Goal: Check status: Check status

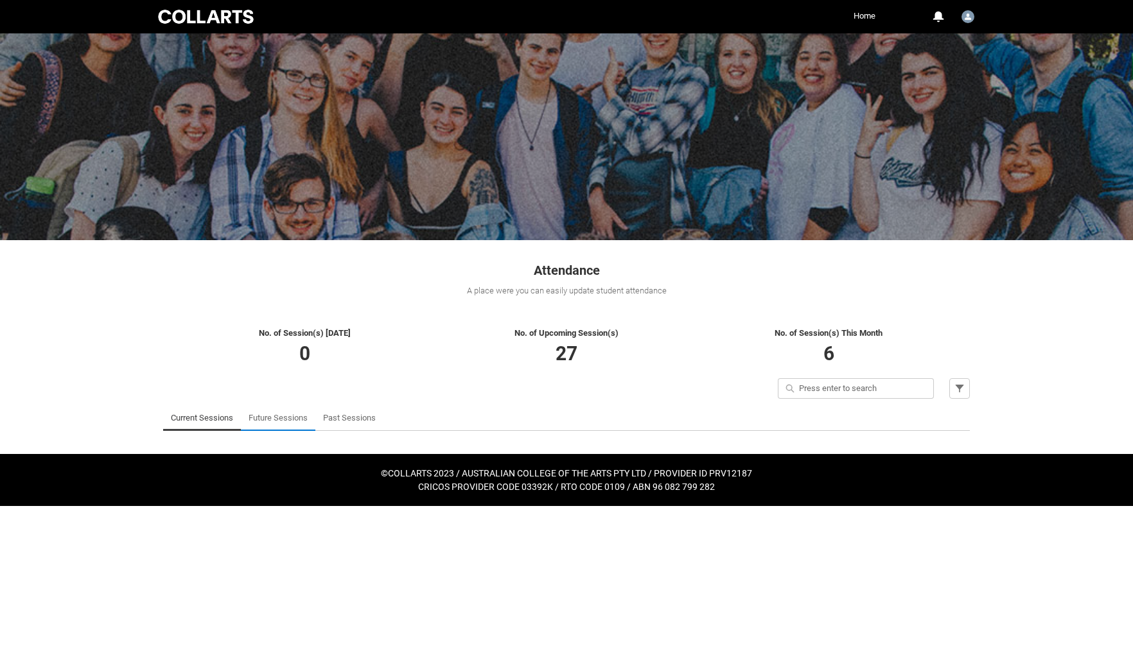
click at [288, 415] on link "Future Sessions" at bounding box center [278, 418] width 59 height 26
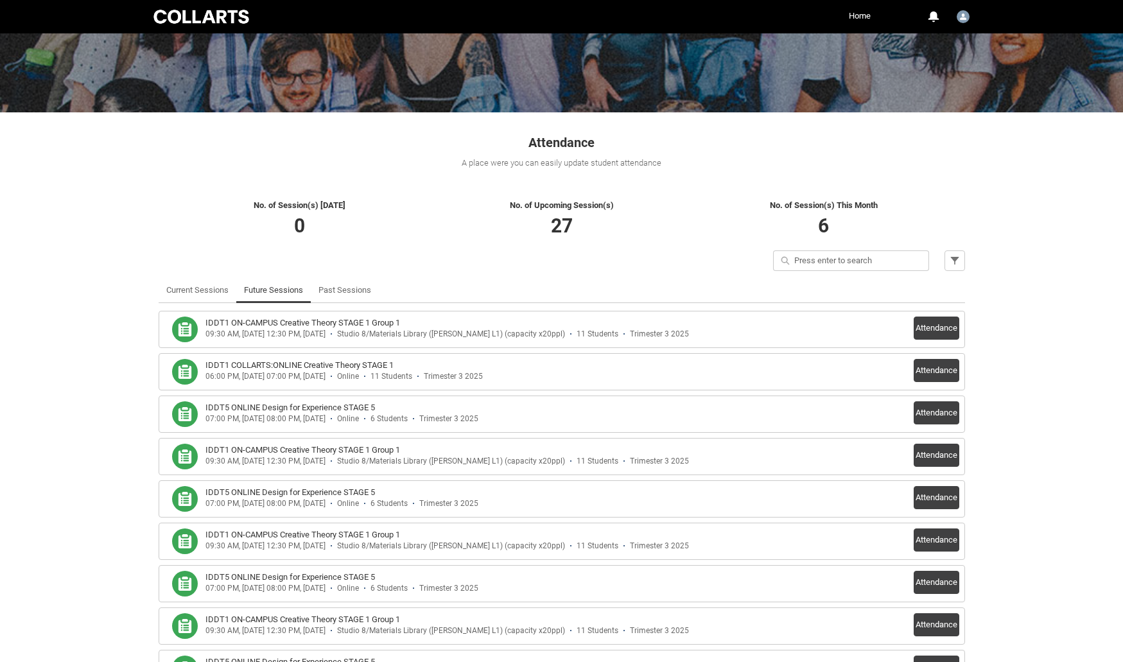
scroll to position [128, 0]
click at [356, 369] on h3 "IDDT1 COLLARTS:ONLINE Creative Theory STAGE 1" at bounding box center [299, 364] width 188 height 13
click at [386, 317] on h3 "IDDT1 ON-CAMPUS Creative Theory STAGE 1 Group 1" at bounding box center [302, 322] width 195 height 13
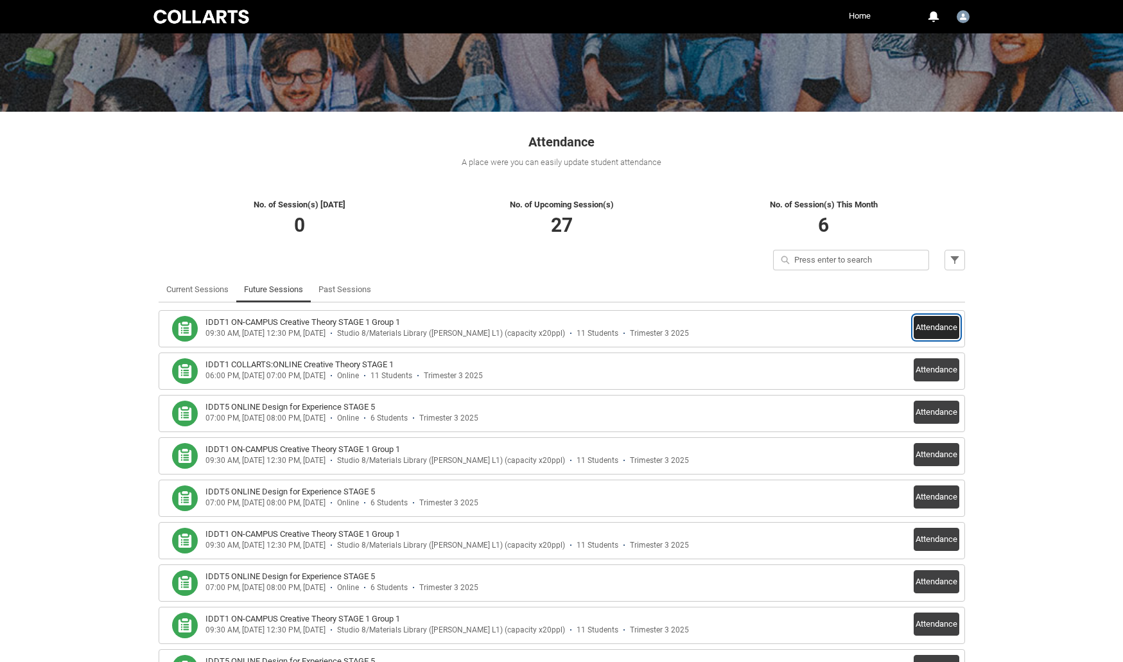
click at [934, 328] on button "Attendance" at bounding box center [937, 327] width 46 height 23
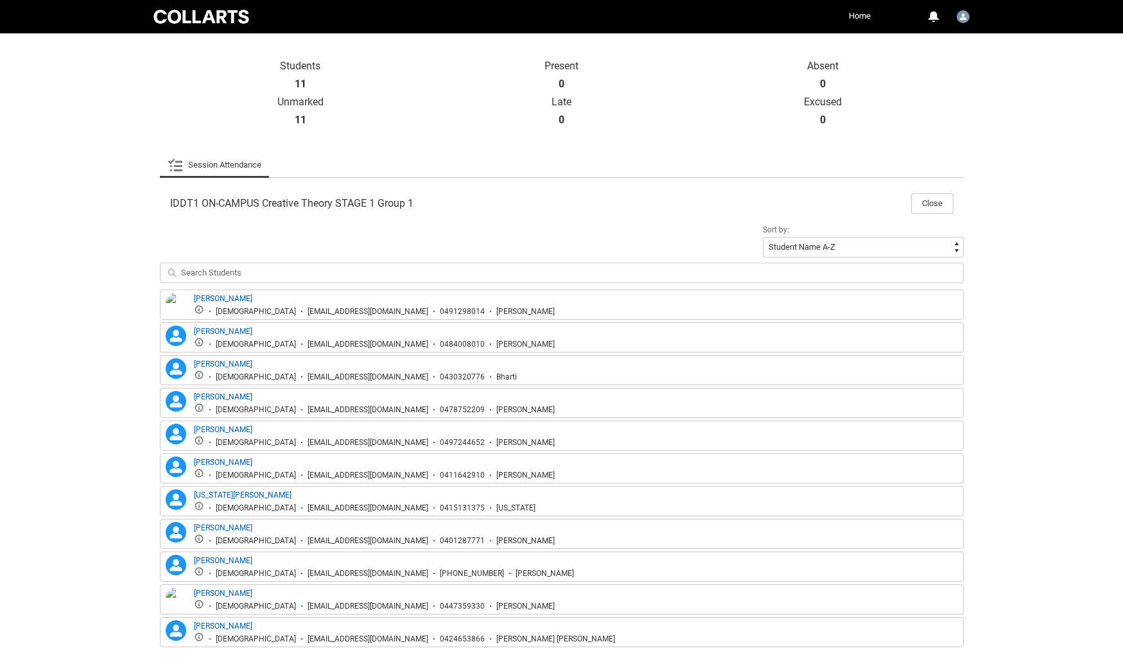
scroll to position [321, 0]
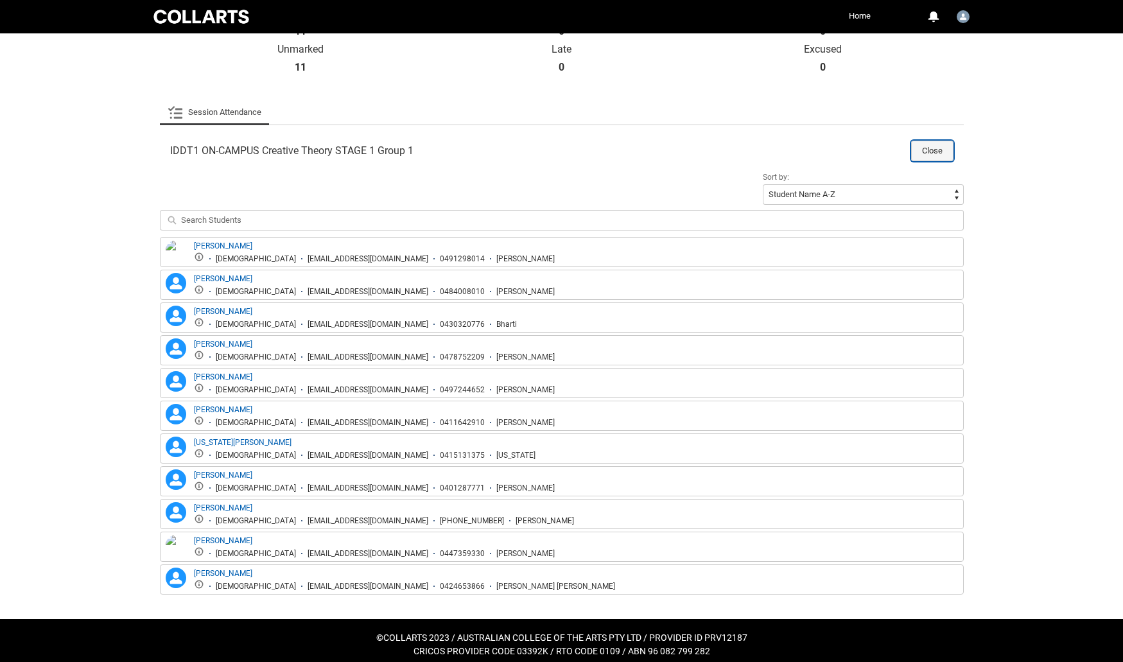
click at [922, 146] on button "Close" at bounding box center [932, 151] width 42 height 21
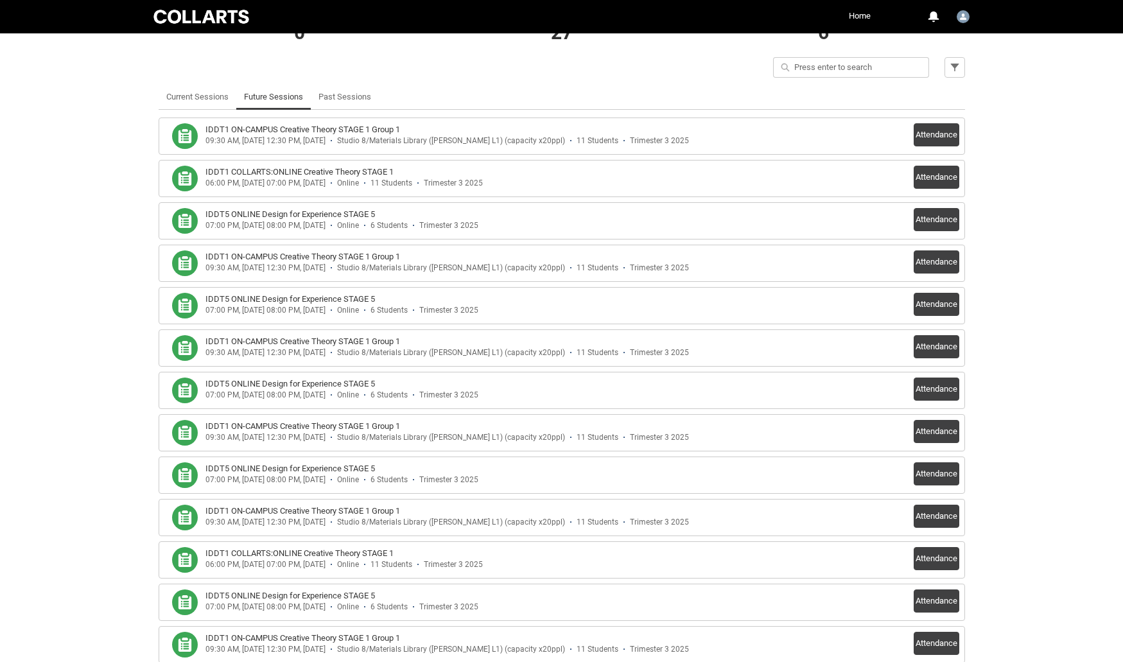
scroll to position [331, 0]
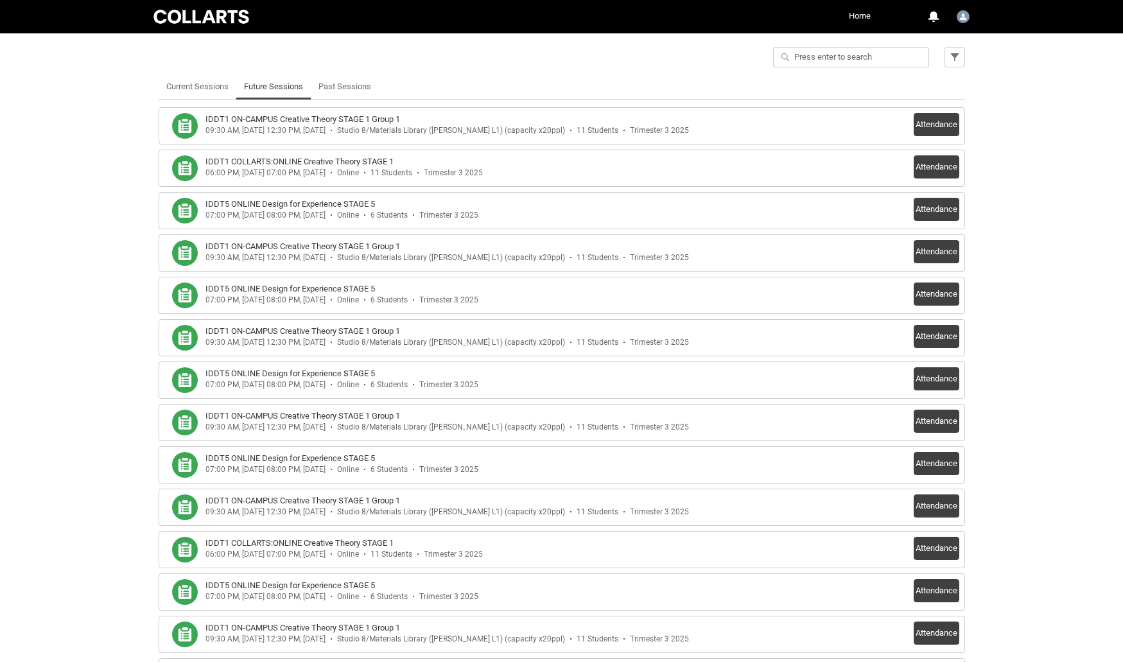
click at [337, 164] on h3 "IDDT1 COLLARTS:ONLINE Creative Theory STAGE 1" at bounding box center [299, 161] width 188 height 13
click at [933, 164] on button "Attendance" at bounding box center [937, 166] width 46 height 23
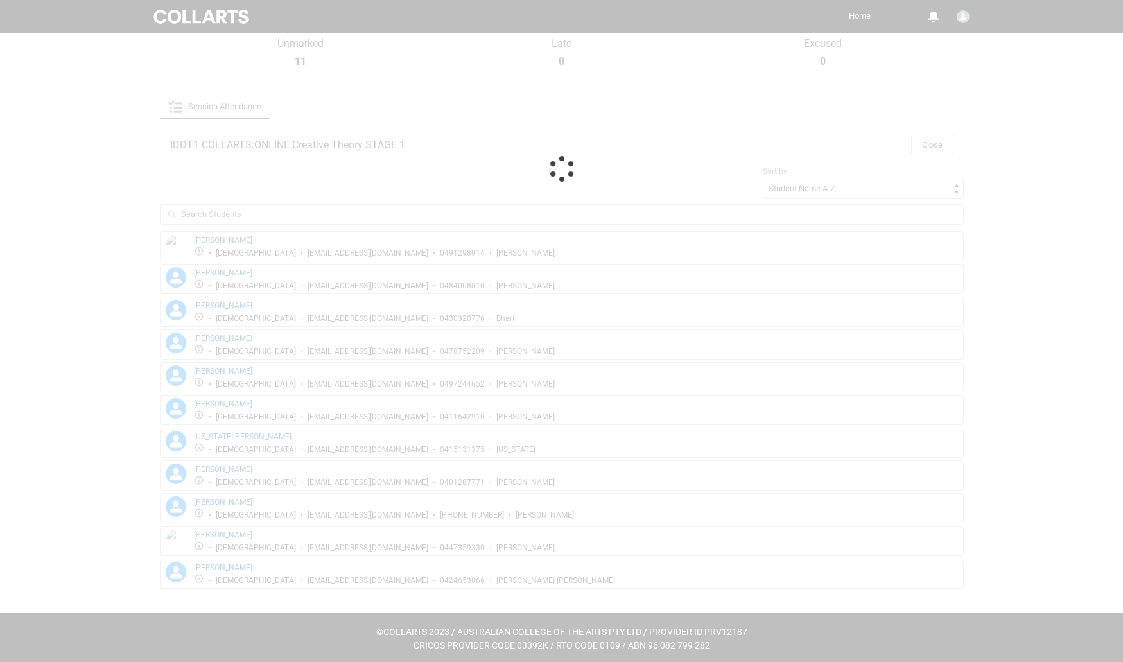
scroll to position [330, 0]
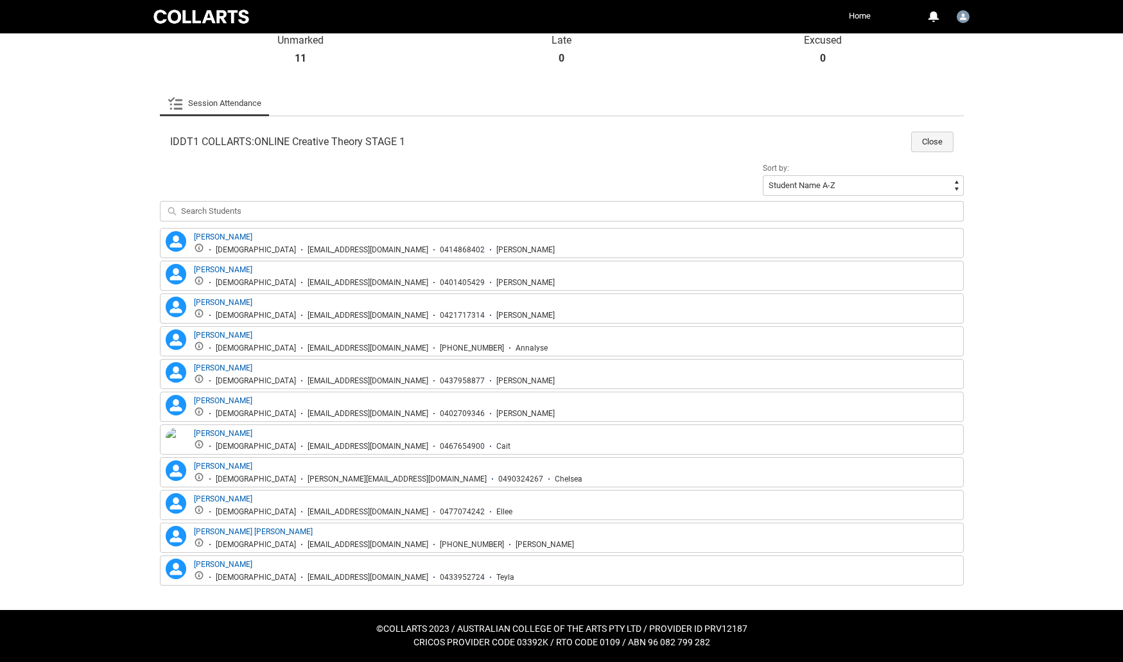
drag, startPoint x: 907, startPoint y: 146, endPoint x: 929, endPoint y: 146, distance: 21.8
click at [909, 146] on h2 "IDDT1 COLLARTS:ONLINE Creative Theory STAGE 1" at bounding box center [540, 142] width 741 height 13
click at [930, 144] on button "Close" at bounding box center [932, 142] width 42 height 21
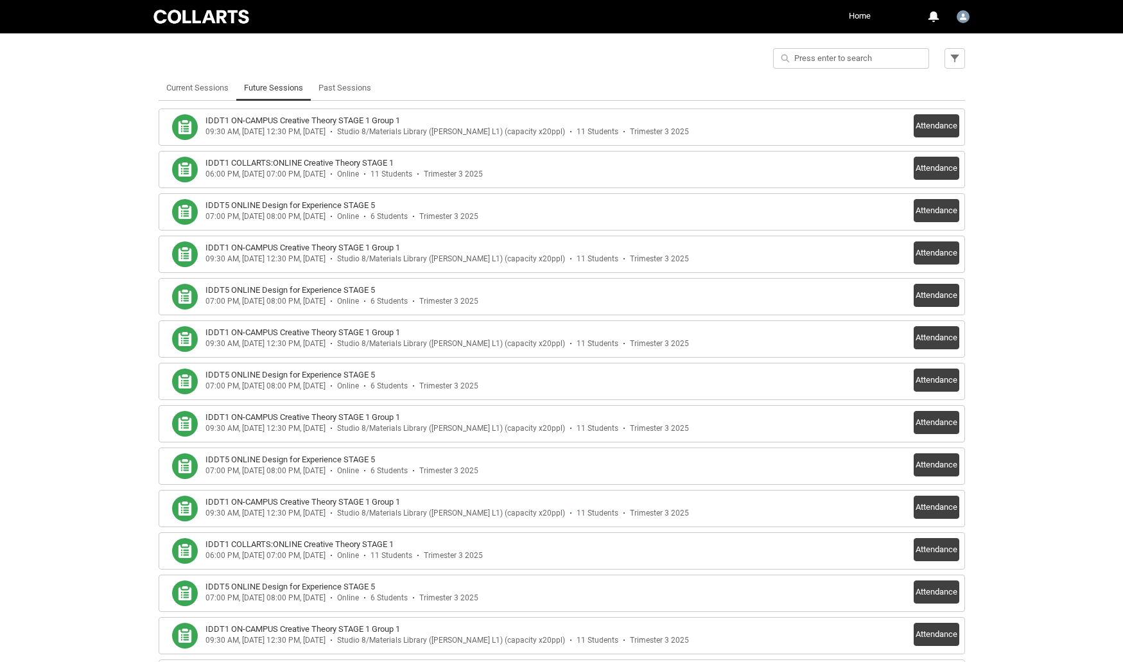
scroll to position [340, 0]
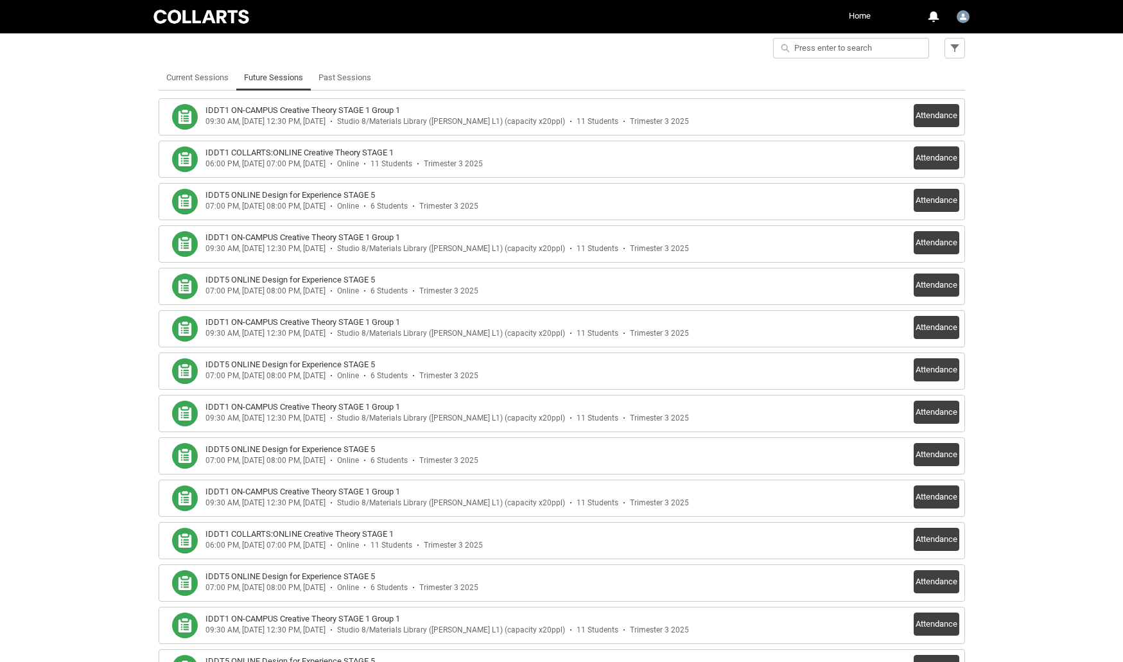
click at [329, 193] on h3 "IDDT5 ONLINE Design for Experience STAGE 5" at bounding box center [290, 195] width 170 height 13
click at [933, 195] on button "Attendance" at bounding box center [937, 200] width 46 height 23
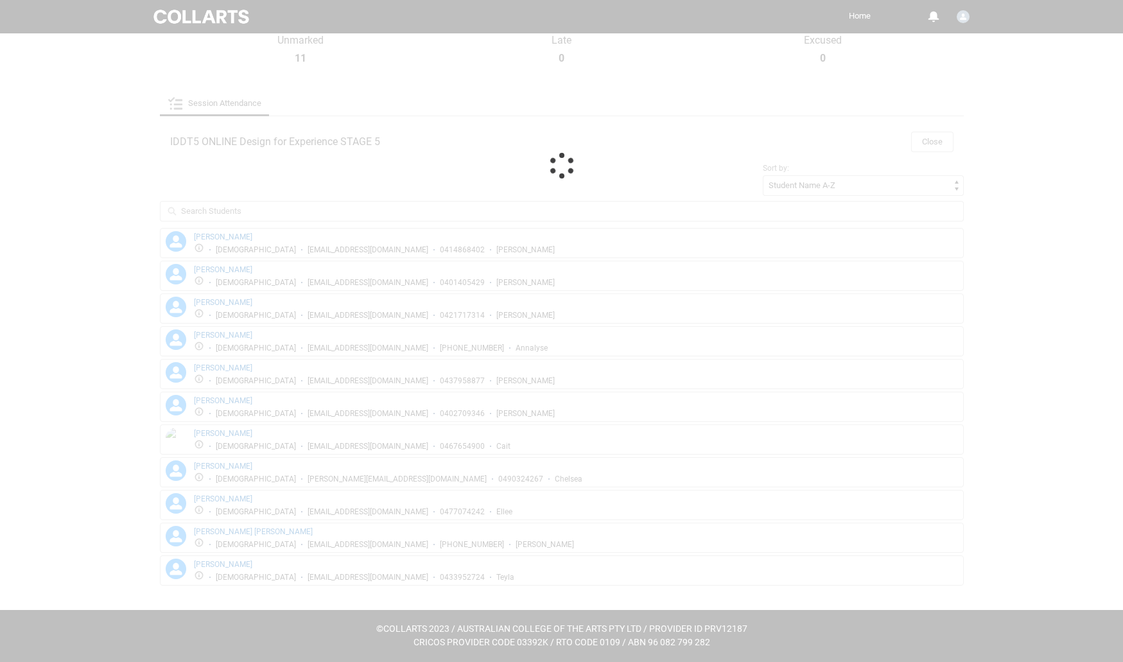
scroll to position [166, 0]
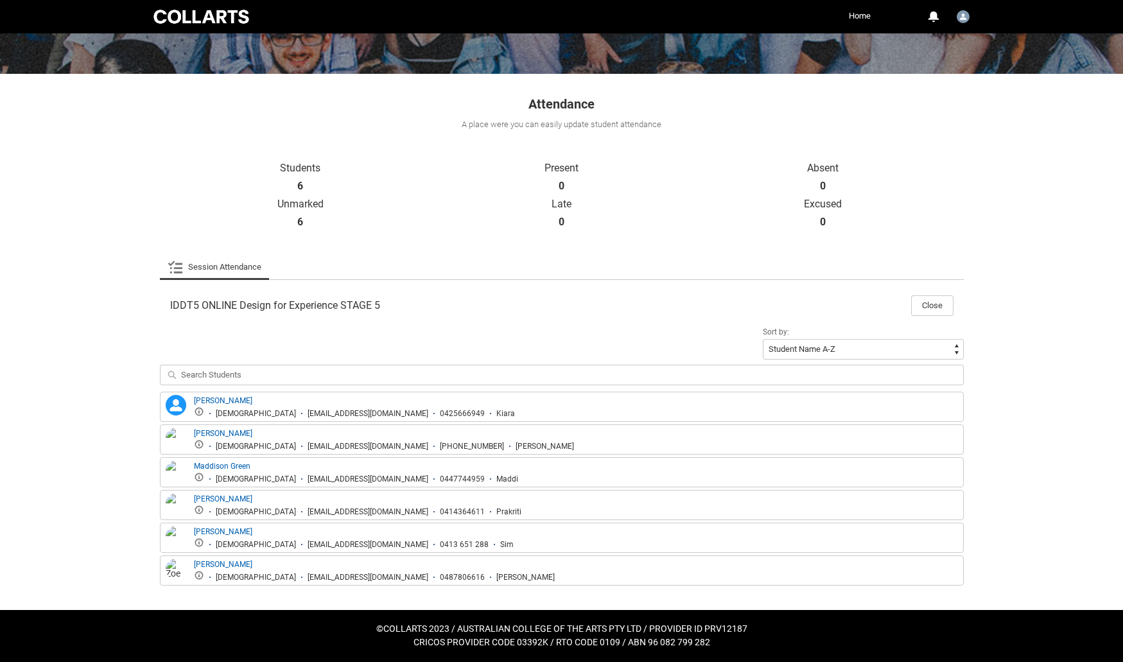
click at [174, 574] on img at bounding box center [176, 573] width 21 height 28
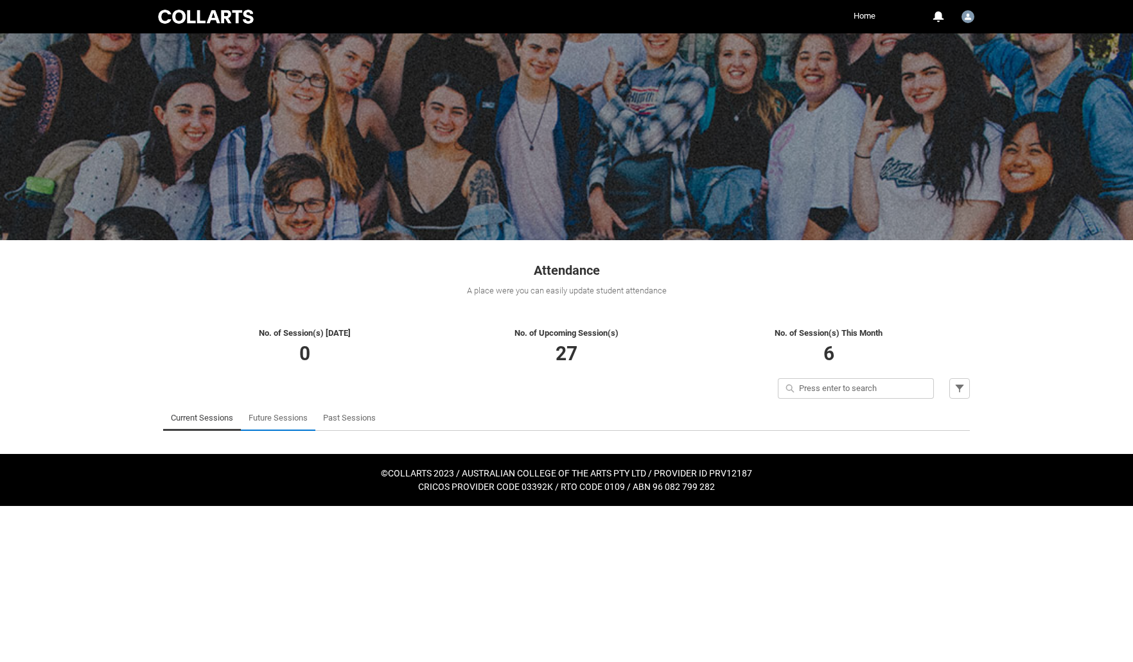
click at [286, 415] on link "Future Sessions" at bounding box center [278, 418] width 59 height 26
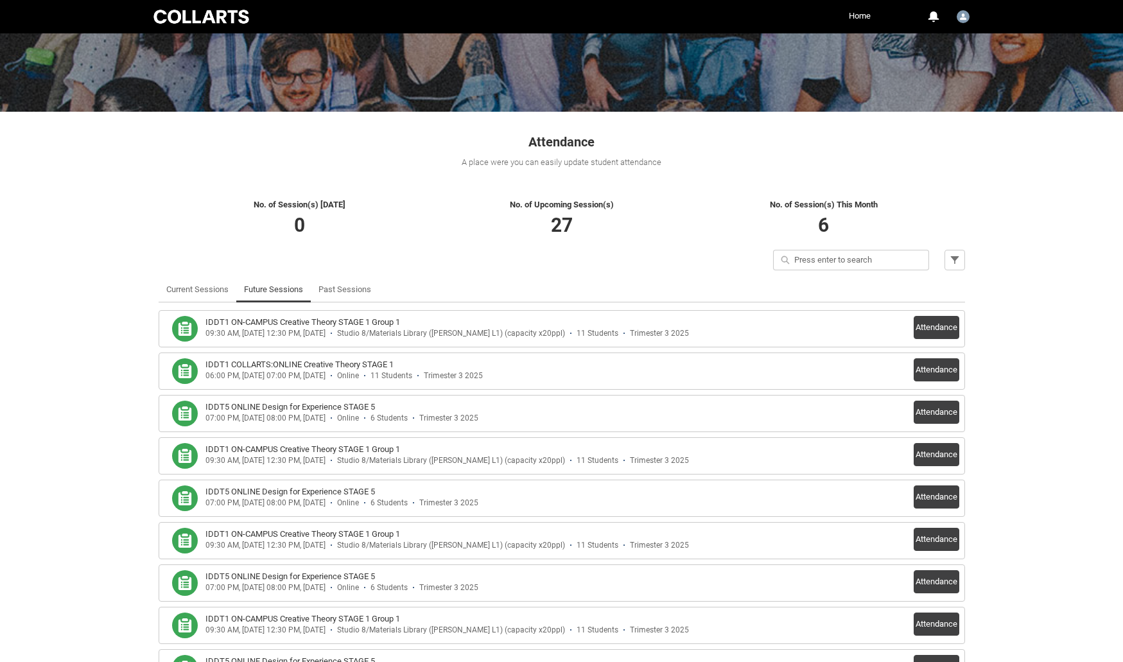
scroll to position [193, 0]
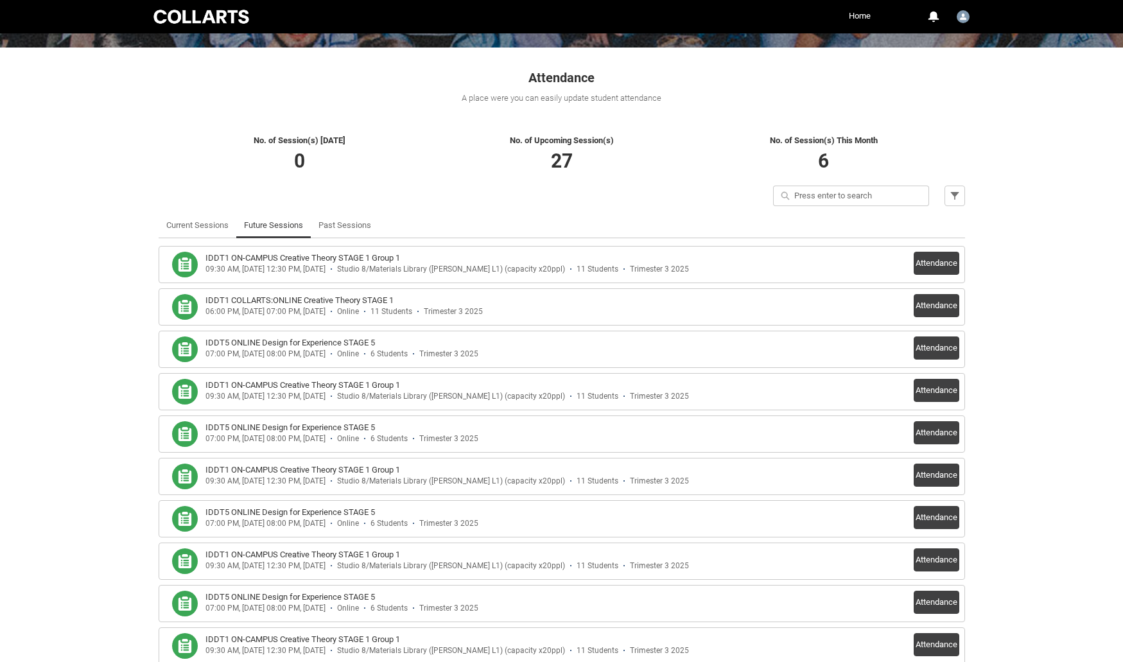
click at [352, 300] on h3 "IDDT1 COLLARTS:ONLINE Creative Theory STAGE 1" at bounding box center [299, 300] width 188 height 13
click at [926, 299] on button "Attendance" at bounding box center [937, 305] width 46 height 23
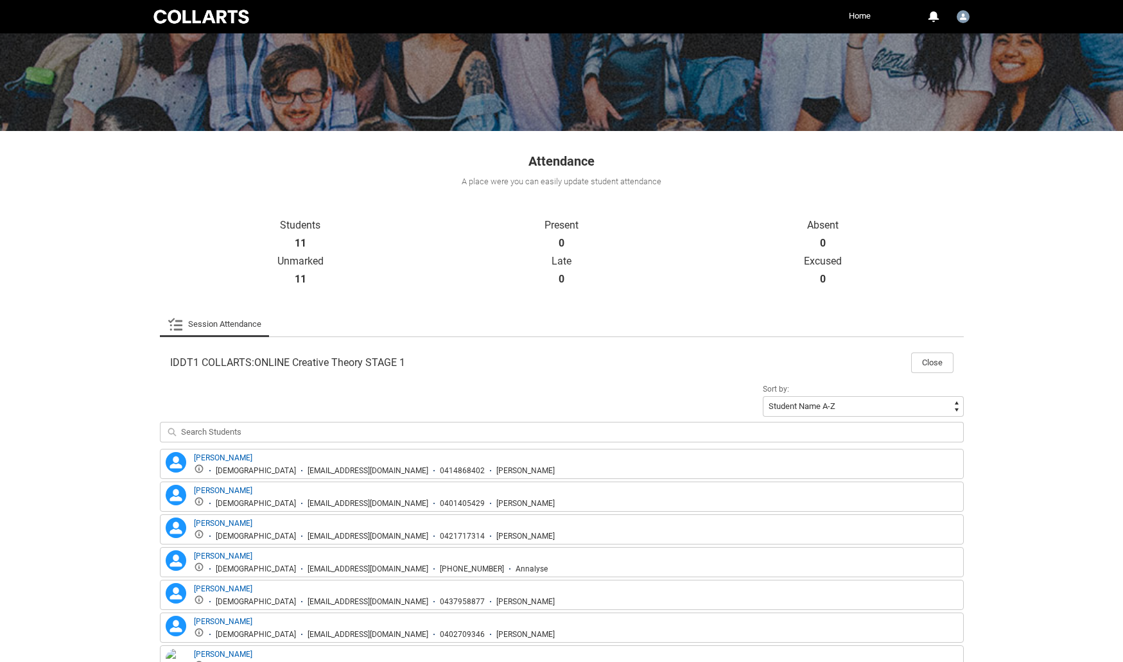
scroll to position [0, 0]
